Goal: Task Accomplishment & Management: Complete application form

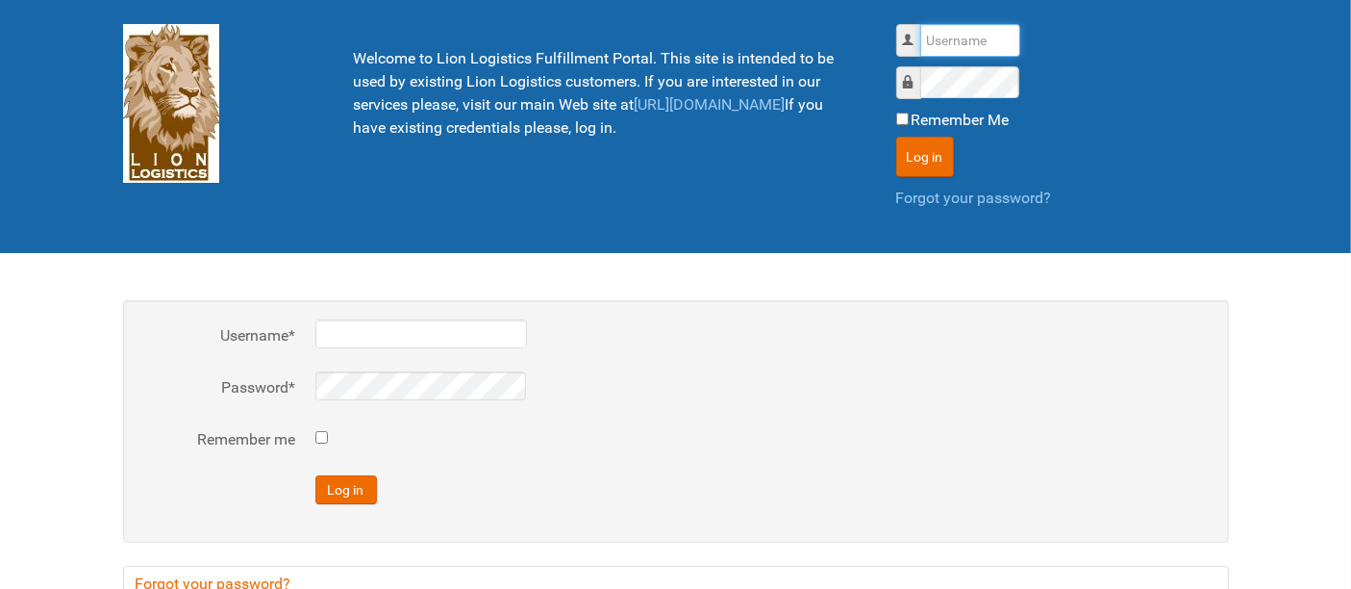
click at [956, 40] on input "Username" at bounding box center [970, 40] width 100 height 33
type input "al"
click at [896, 137] on button "Log in" at bounding box center [925, 157] width 58 height 40
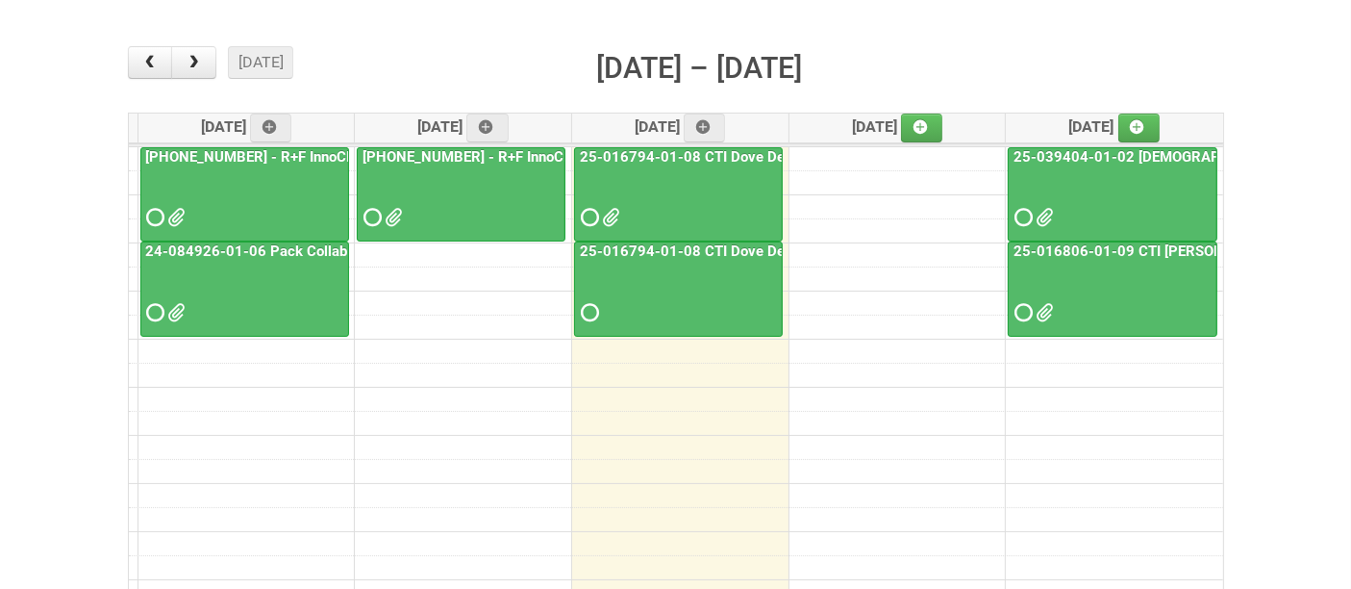
scroll to position [214, 0]
click at [1092, 189] on div at bounding box center [1113, 199] width 206 height 63
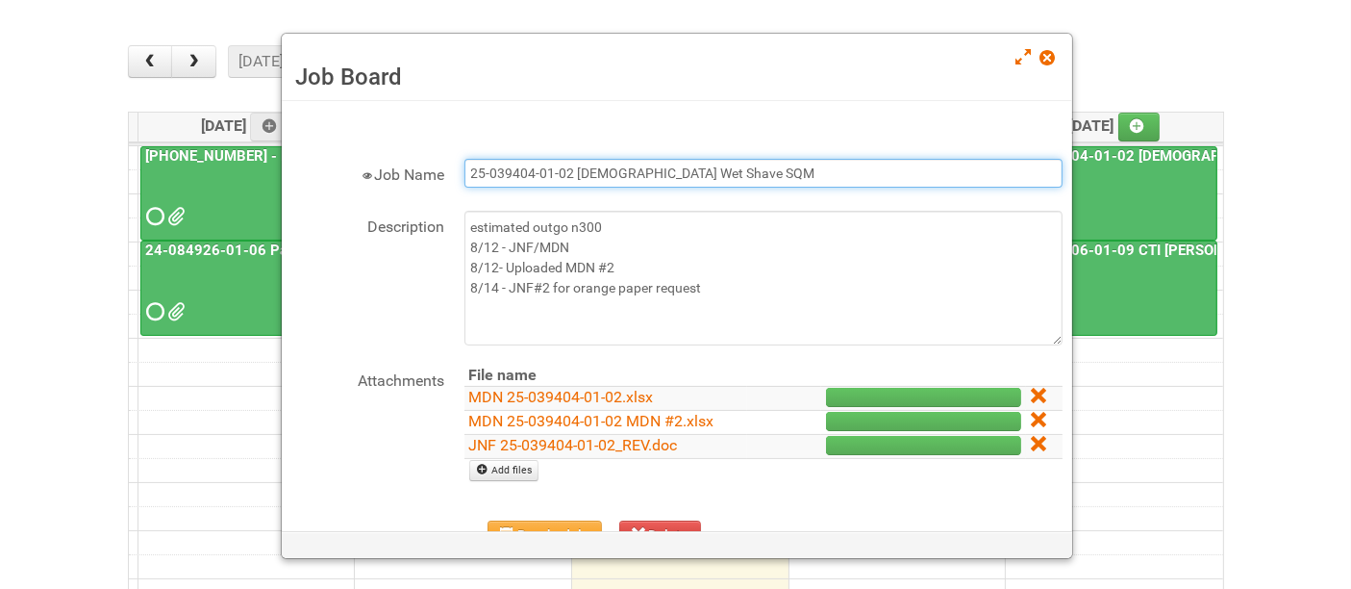
drag, startPoint x: 789, startPoint y: 169, endPoint x: 388, endPoint y: 150, distance: 401.5
click at [389, 149] on form "× Job Name 25-039404-01-02 [DEMOGRAPHIC_DATA] Wet Shave SQM Description estimat…" at bounding box center [676, 378] width 771 height 535
click at [1039, 63] on h3 "Job Board" at bounding box center [677, 77] width 762 height 29
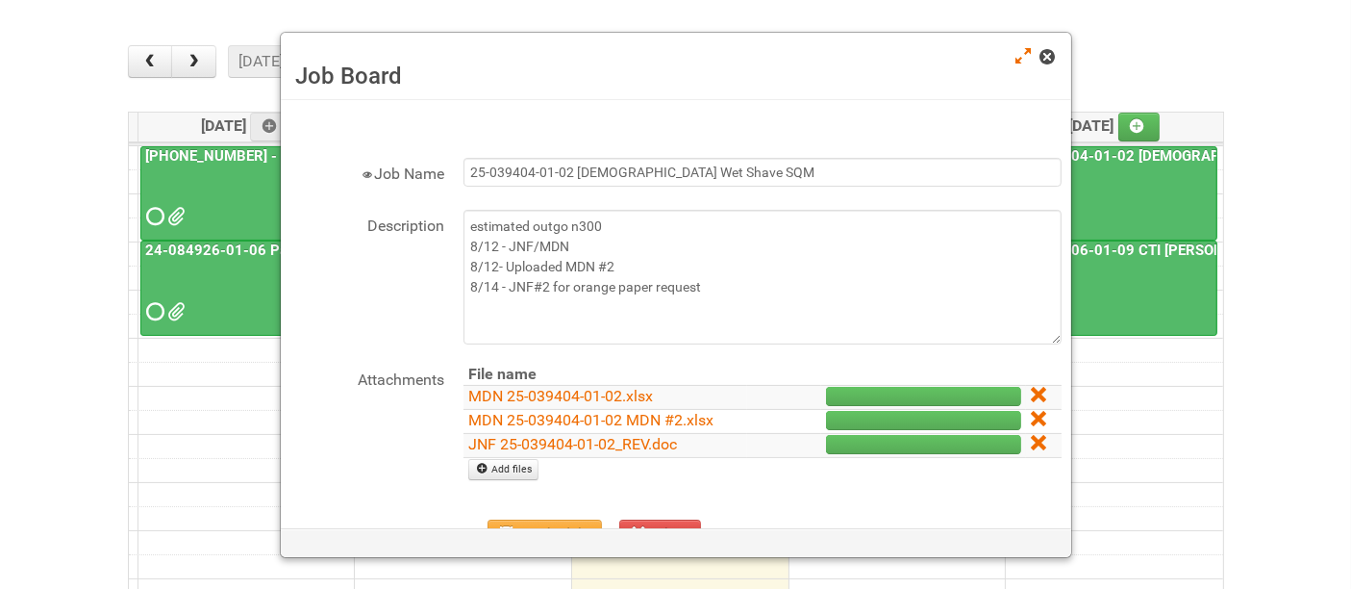
click at [1042, 59] on span at bounding box center [1046, 56] width 13 height 13
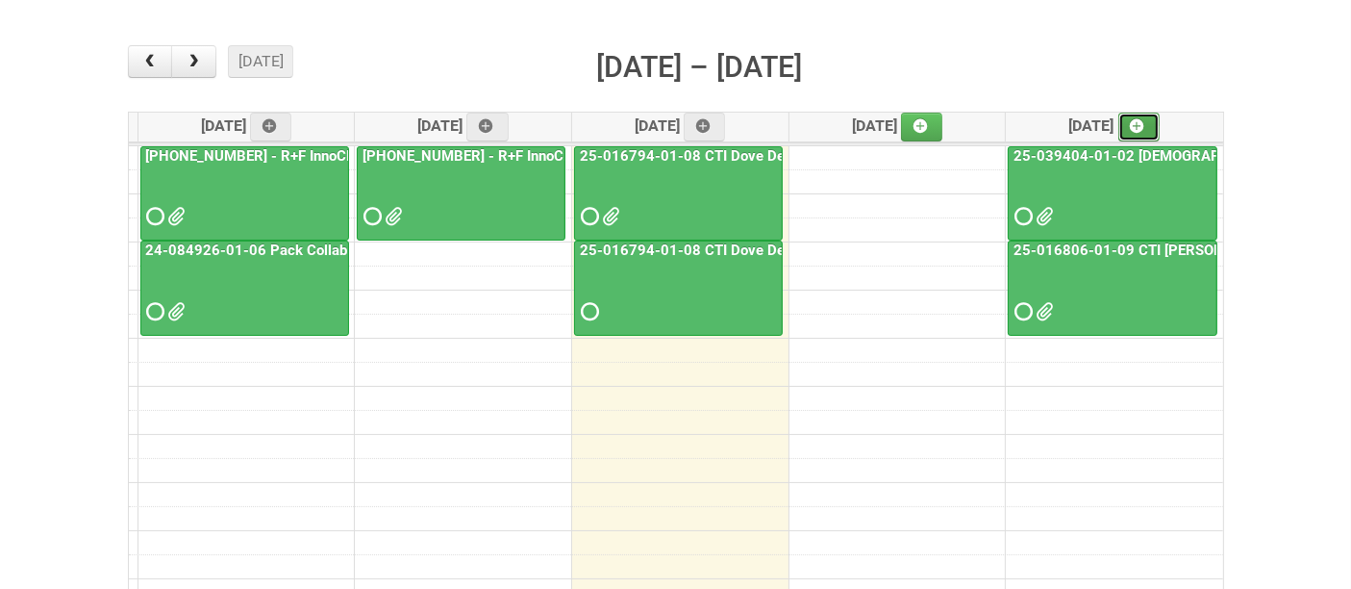
click at [1142, 125] on icon at bounding box center [1137, 125] width 13 height 13
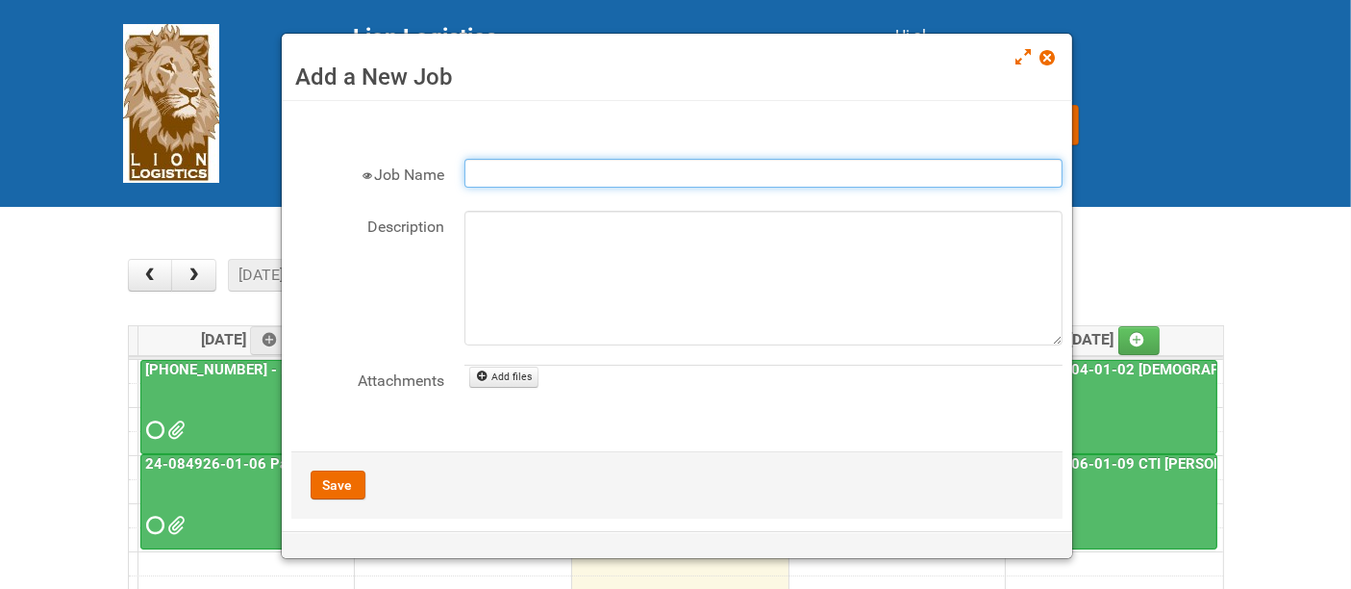
click at [587, 177] on input "Job Name" at bounding box center [764, 173] width 598 height 29
paste input "25-039404-01-02 [DEMOGRAPHIC_DATA] Wet Shave SQM"
drag, startPoint x: 491, startPoint y: 171, endPoint x: 365, endPoint y: 124, distance: 133.6
click at [365, 124] on form "× Job Name - p25-039404-01-02 [DEMOGRAPHIC_DATA] Wet Shave SQMhoto Description …" at bounding box center [676, 315] width 771 height 408
drag, startPoint x: 703, startPoint y: 169, endPoint x: 912, endPoint y: 157, distance: 209.1
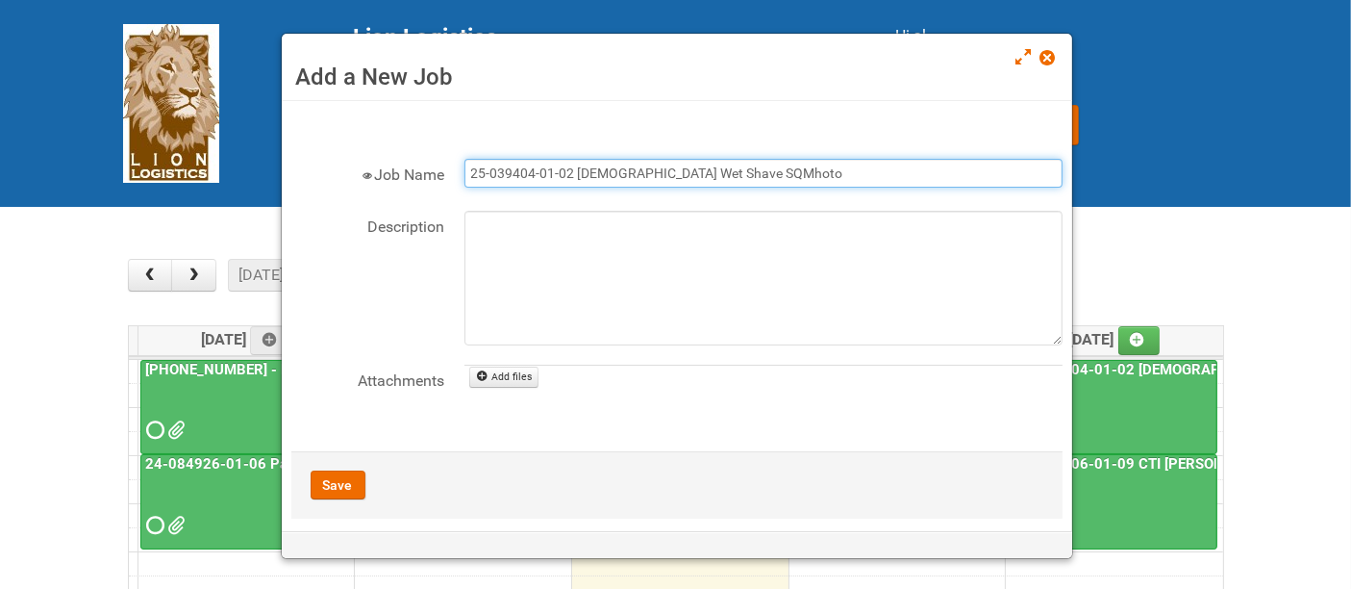
click at [912, 159] on input "25-039404-01-02 [DEMOGRAPHIC_DATA] Wet Shave SQMhoto" at bounding box center [764, 173] width 598 height 29
type input "25-039404-01-02 [DEMOGRAPHIC_DATA] Wet Shave SQM - photo slot"
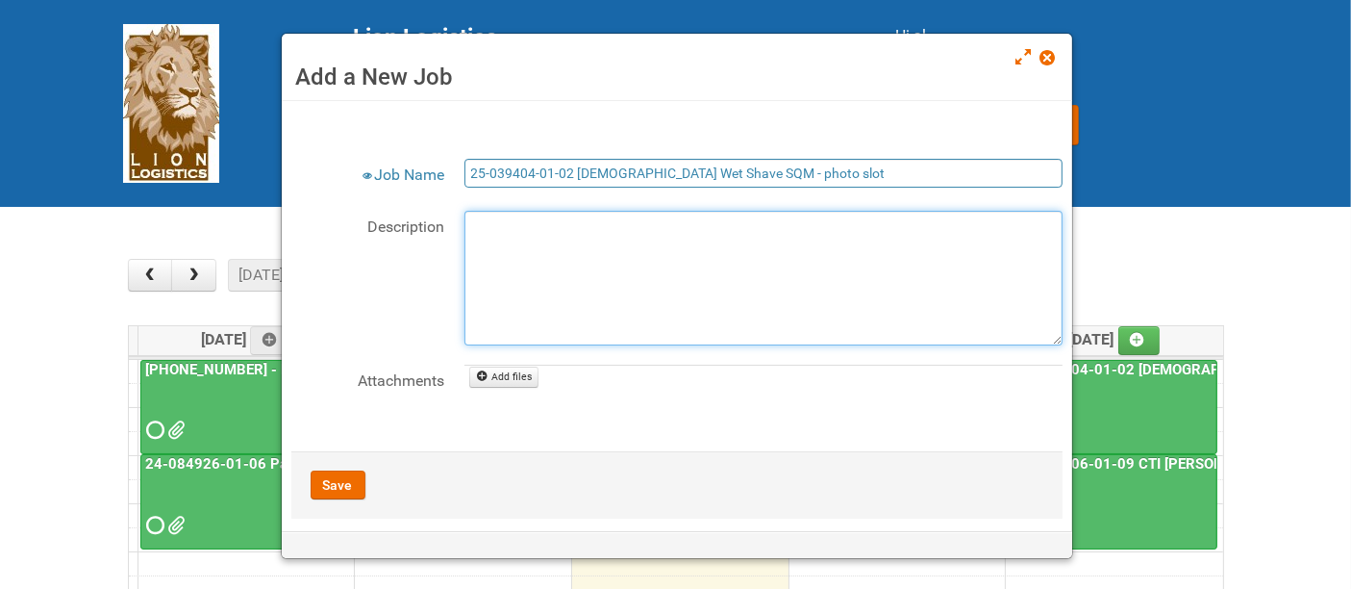
click at [722, 223] on textarea "Description" at bounding box center [764, 278] width 598 height 135
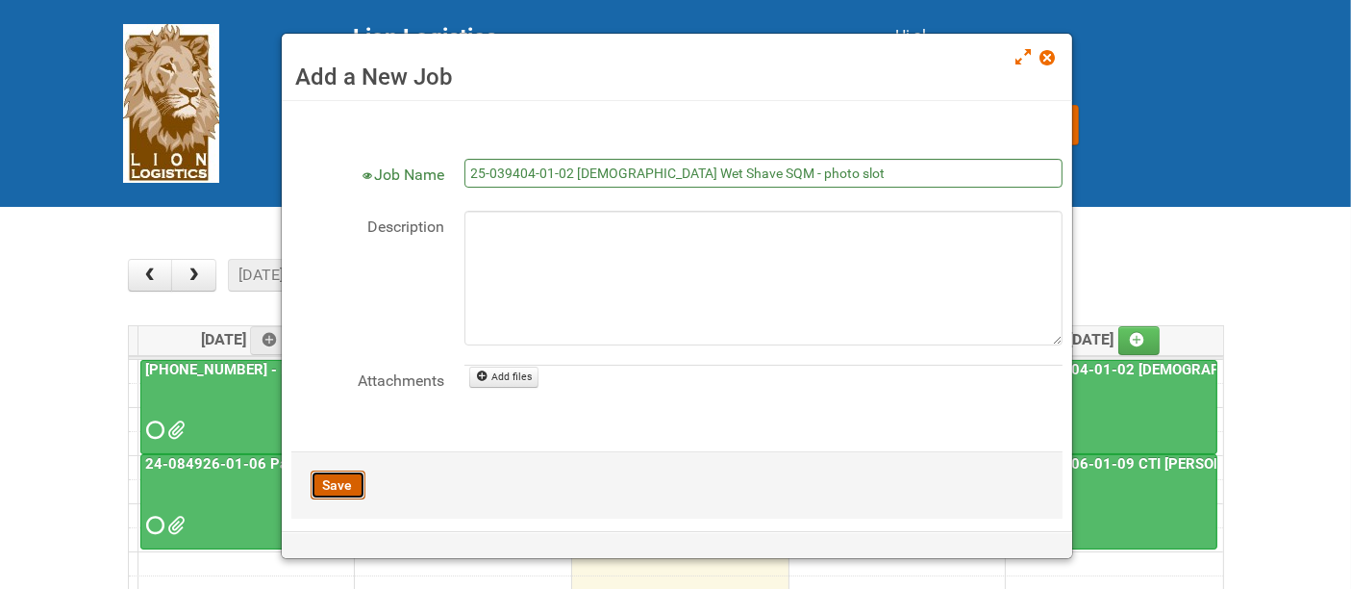
click at [346, 482] on button "Save" at bounding box center [338, 484] width 55 height 29
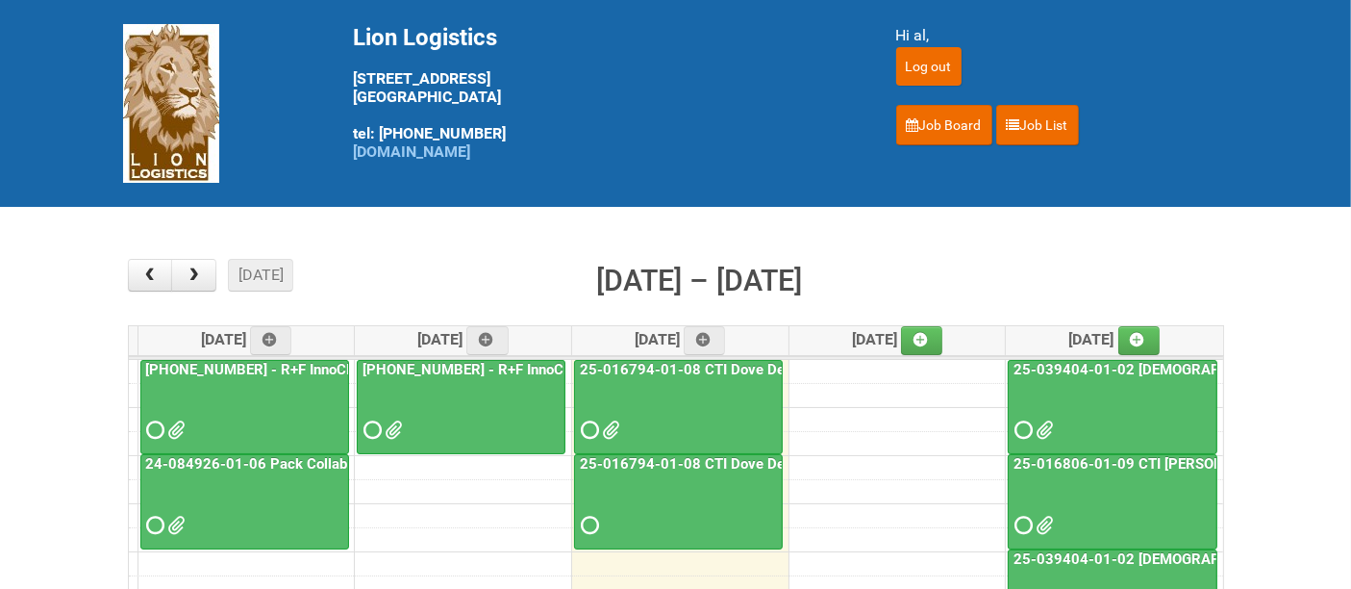
scroll to position [214, 0]
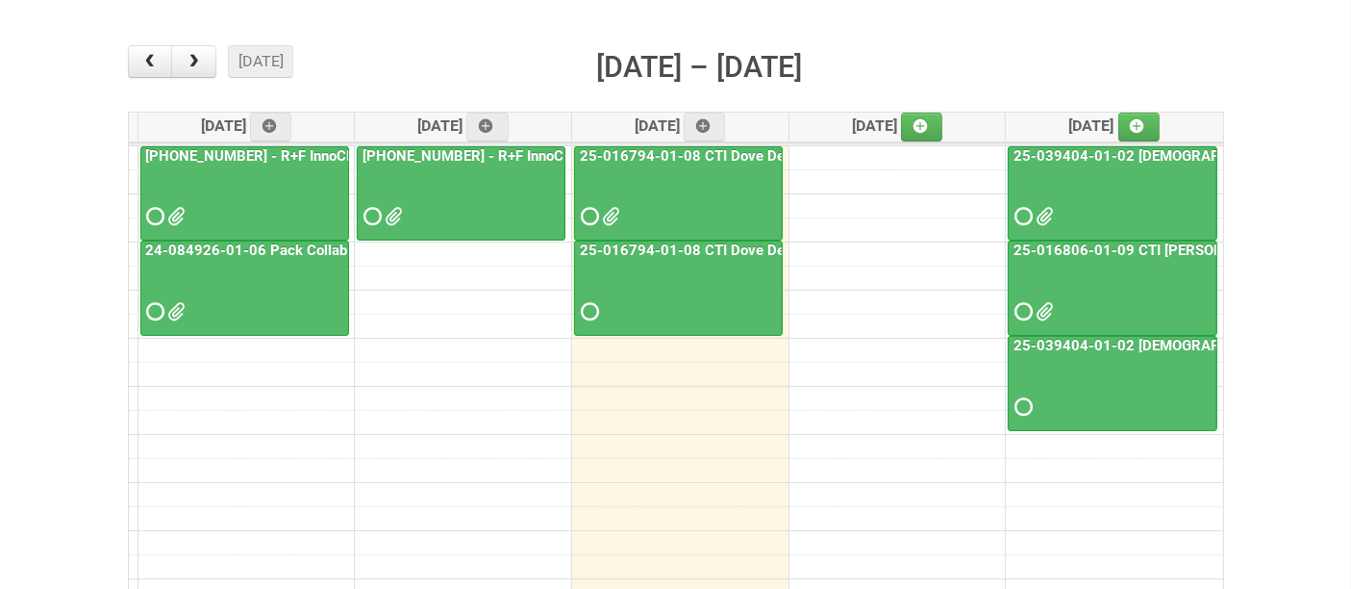
click at [1124, 196] on div at bounding box center [1113, 199] width 206 height 63
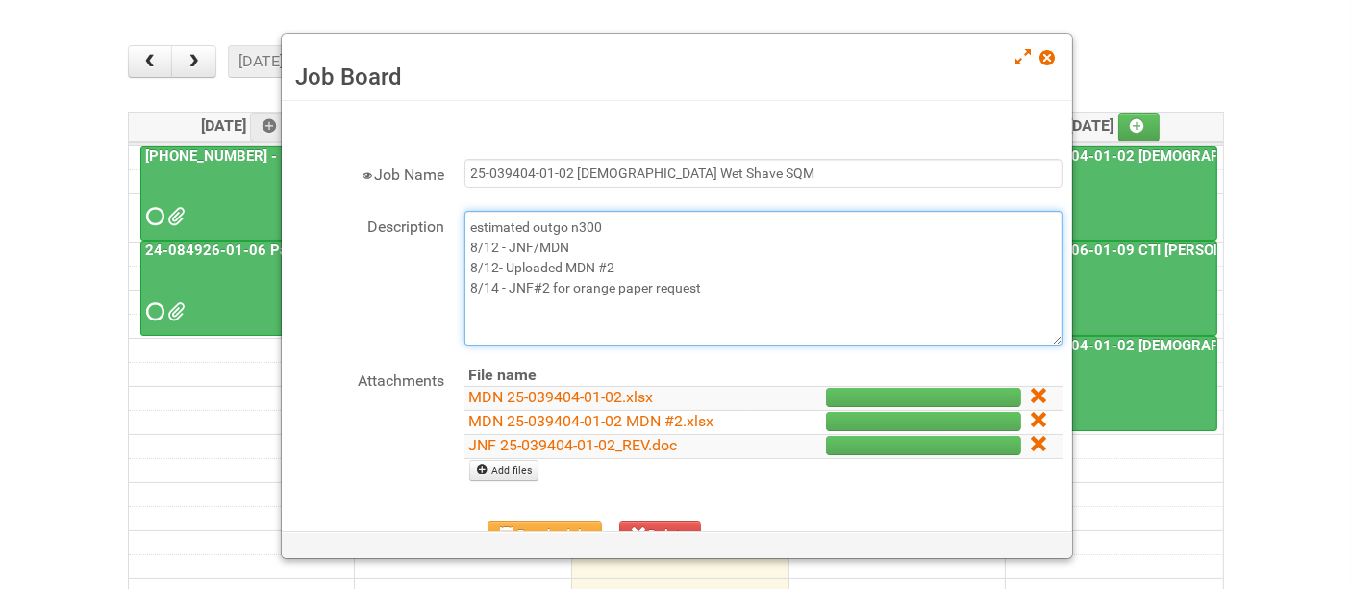
click at [738, 283] on textarea "estimated outgo n300 8/12 - JNF/MDN 8/12- Uploaded MDN #2 8/14 - JNF#2 for oran…" at bounding box center [764, 278] width 598 height 135
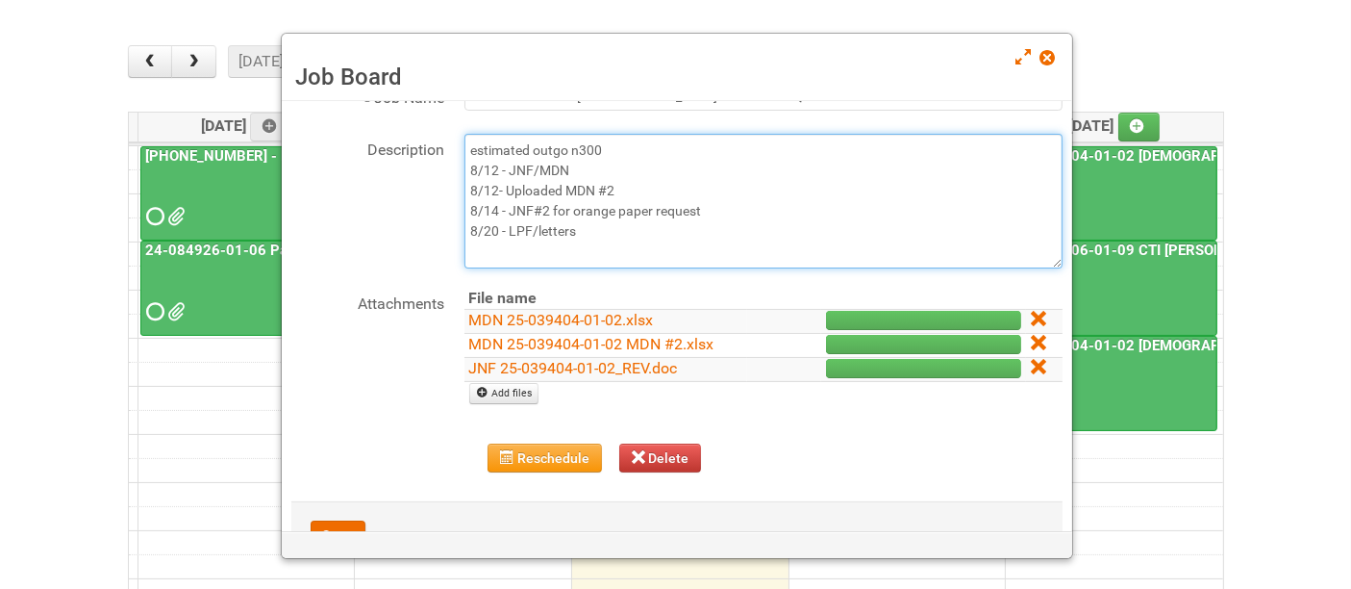
scroll to position [140, 0]
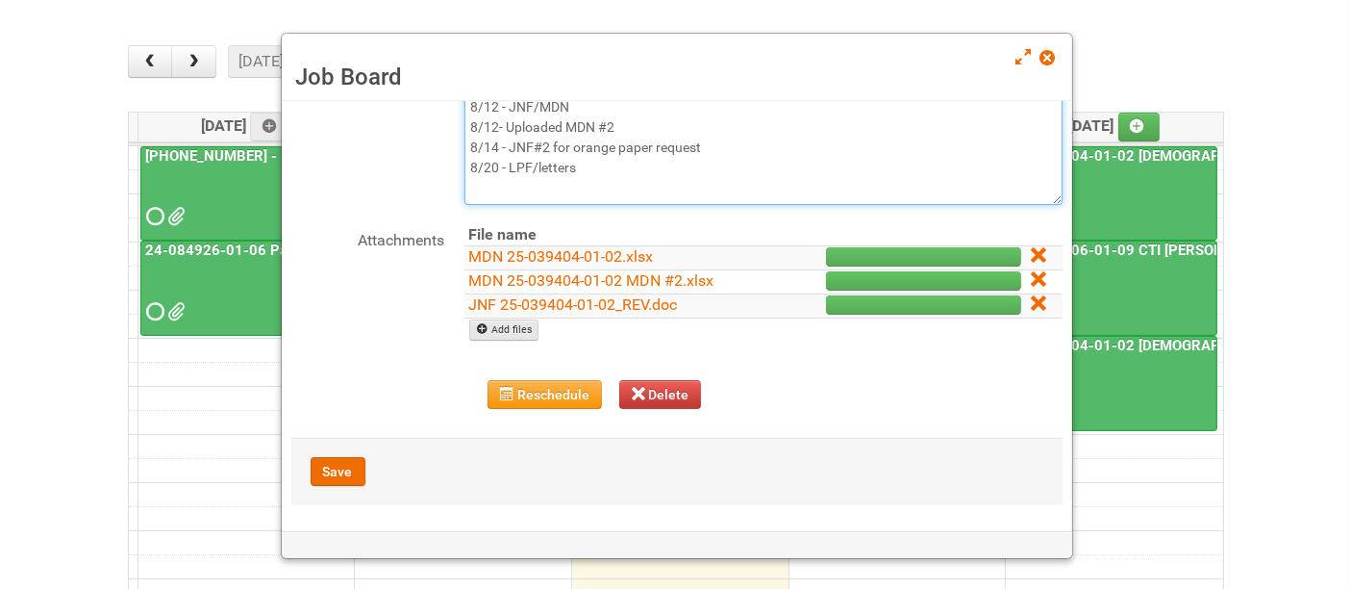
type textarea "estimated outgo n300 8/12 - JNF/MDN 8/12- Uploaded MDN #2 8/14 - JNF#2 for oran…"
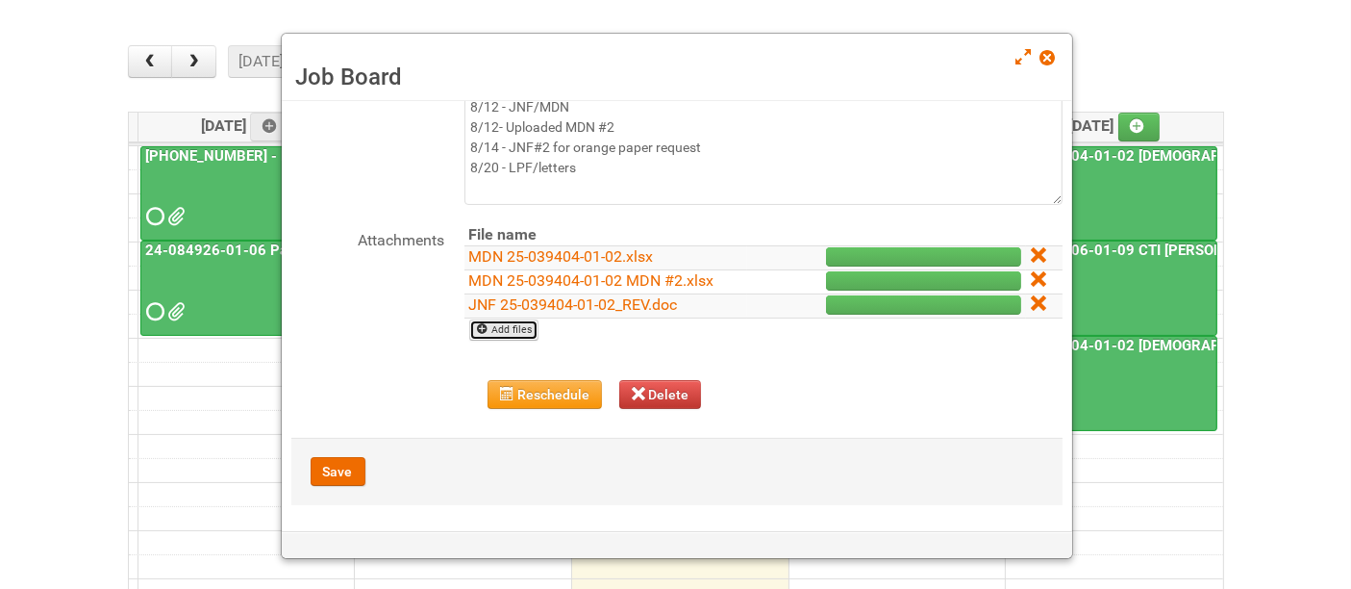
click at [521, 328] on link "Add files" at bounding box center [504, 329] width 70 height 21
type input "C:\fakepath\LPF 25-039404-01-02.xlsx"
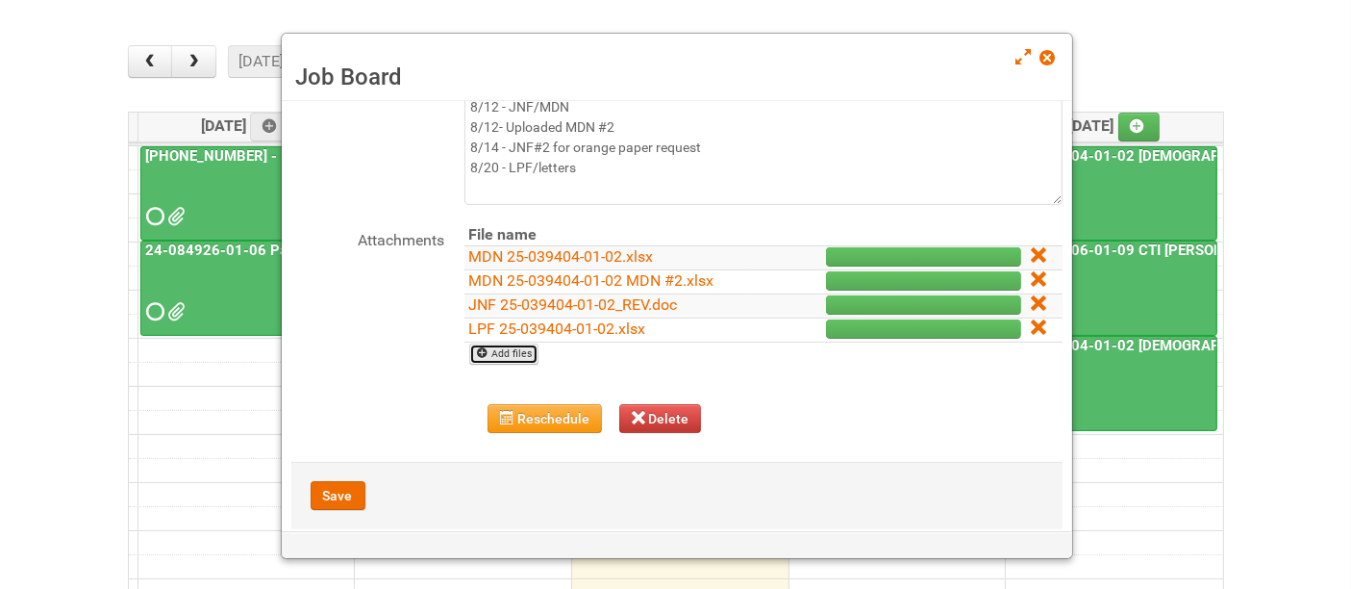
click at [517, 347] on link "Add files" at bounding box center [504, 353] width 70 height 21
click at [494, 343] on link "Add files" at bounding box center [504, 353] width 70 height 21
type input "C:\fakepath\Additional Product Insert.pdf"
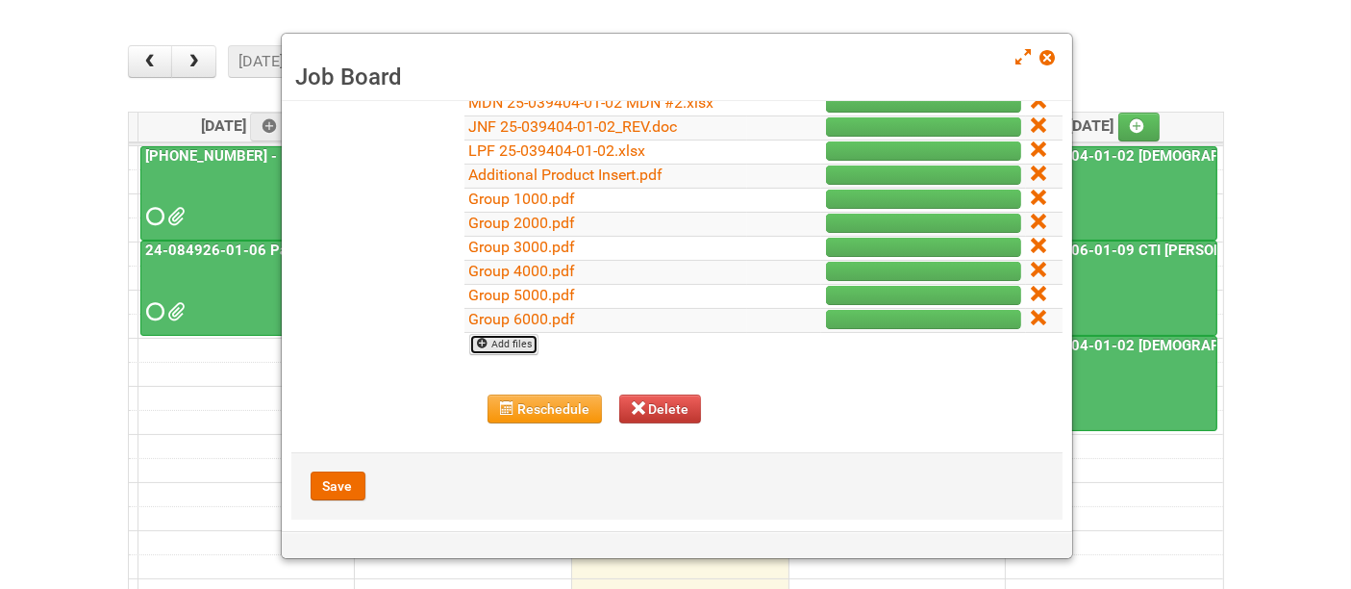
scroll to position [331, 0]
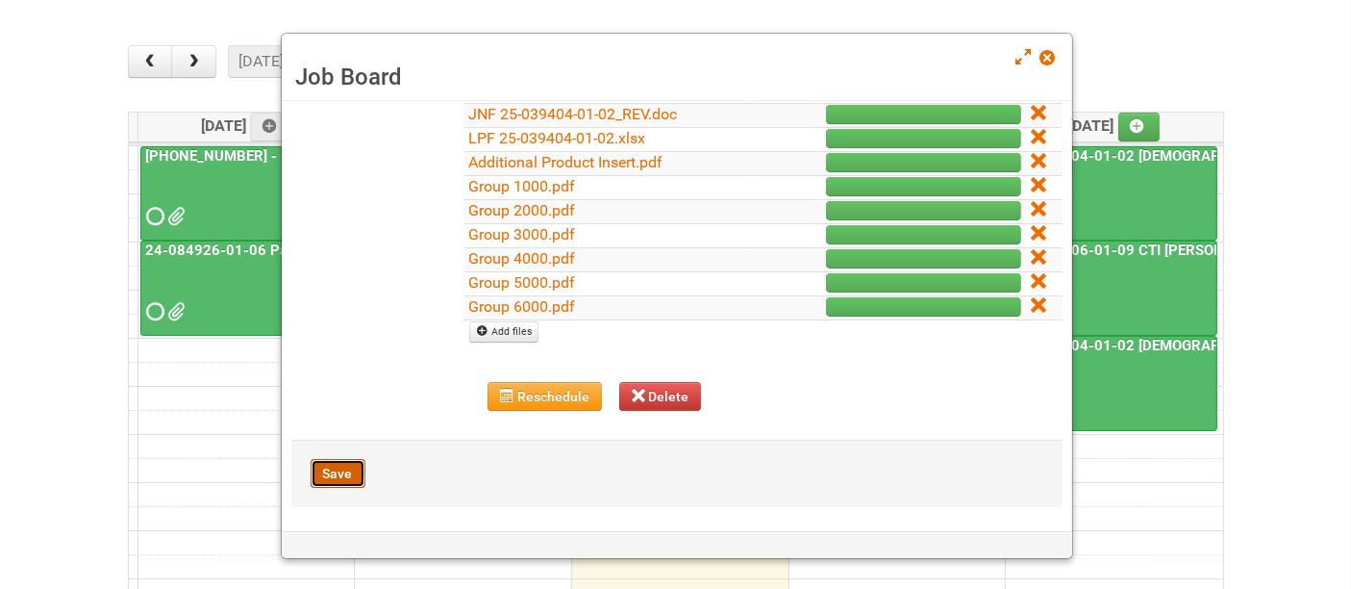
click at [343, 464] on button "Save" at bounding box center [338, 473] width 55 height 29
